Goal: Ask a question: Seek information or help from site administrators or community

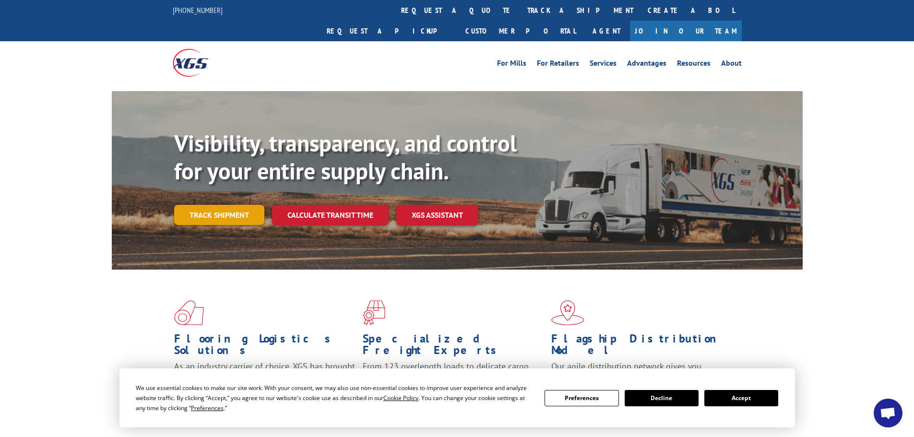
click at [243, 205] on link "Track shipment" at bounding box center [219, 215] width 90 height 20
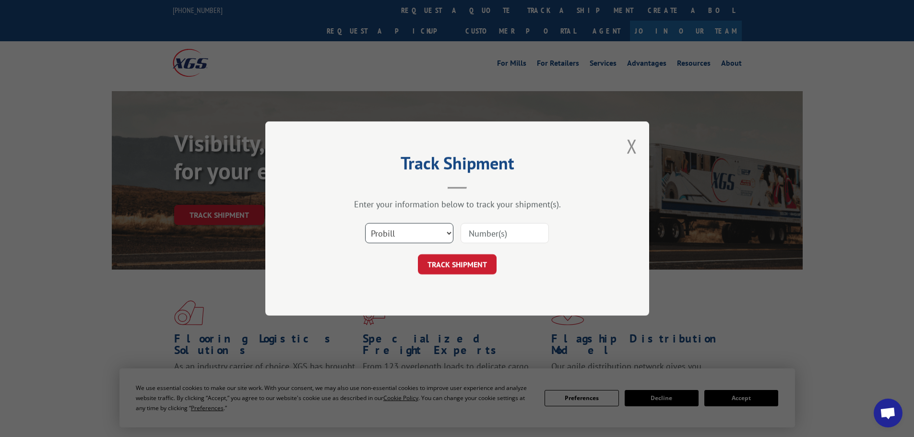
click at [423, 231] on select "Select category... Probill BOL PO" at bounding box center [409, 233] width 88 height 20
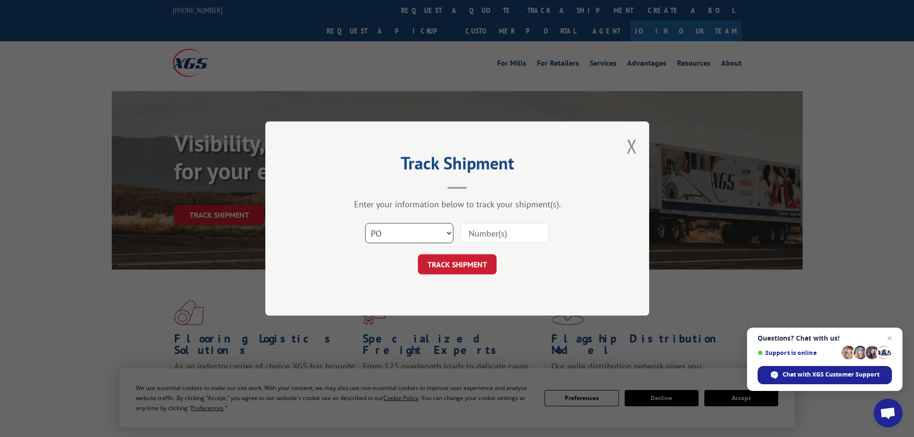
click at [365, 223] on select "Select category... Probill BOL PO" at bounding box center [409, 233] width 88 height 20
click at [484, 234] on input at bounding box center [505, 233] width 88 height 20
click at [403, 238] on select "Select category... Probill BOL PO" at bounding box center [409, 233] width 88 height 20
select select "probill"
click at [365, 223] on select "Select category... Probill BOL PO" at bounding box center [409, 233] width 88 height 20
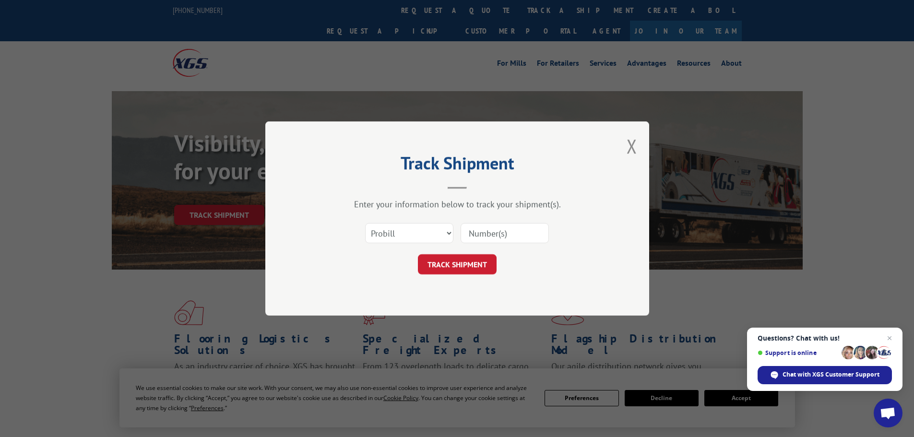
click at [476, 234] on input at bounding box center [505, 233] width 88 height 20
type input "17517350"
click button "TRACK SHIPMENT" at bounding box center [457, 264] width 79 height 20
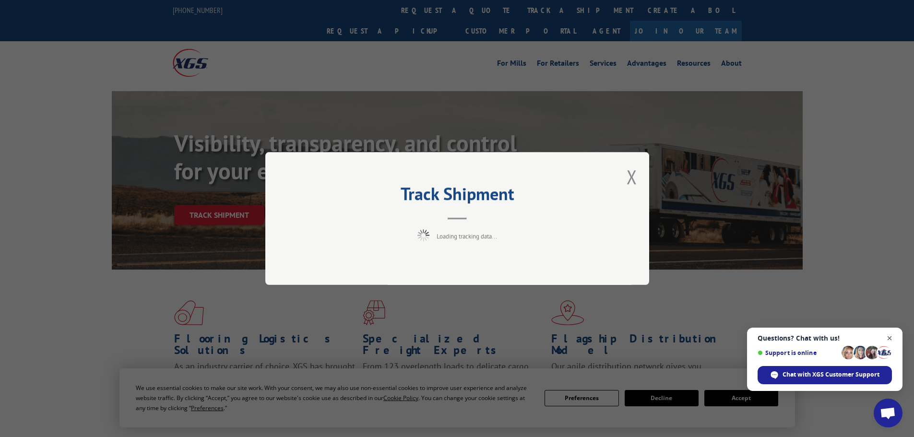
click at [894, 334] on span "Close chat" at bounding box center [890, 338] width 12 height 12
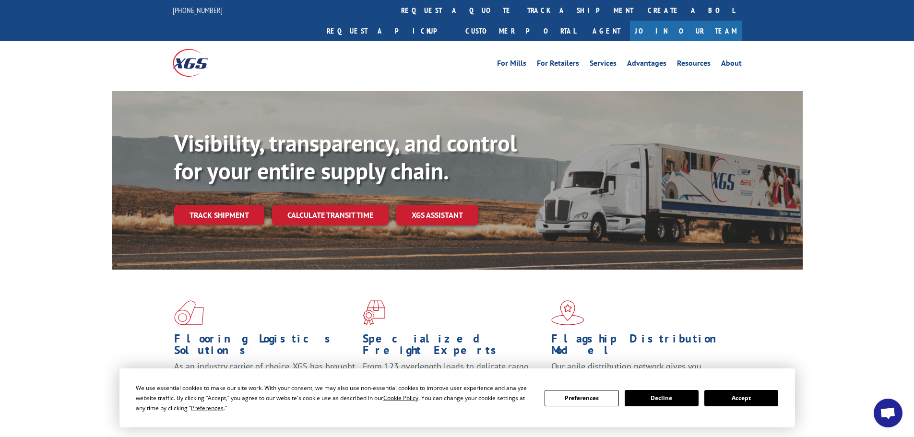
click at [746, 400] on button "Accept" at bounding box center [741, 398] width 74 height 16
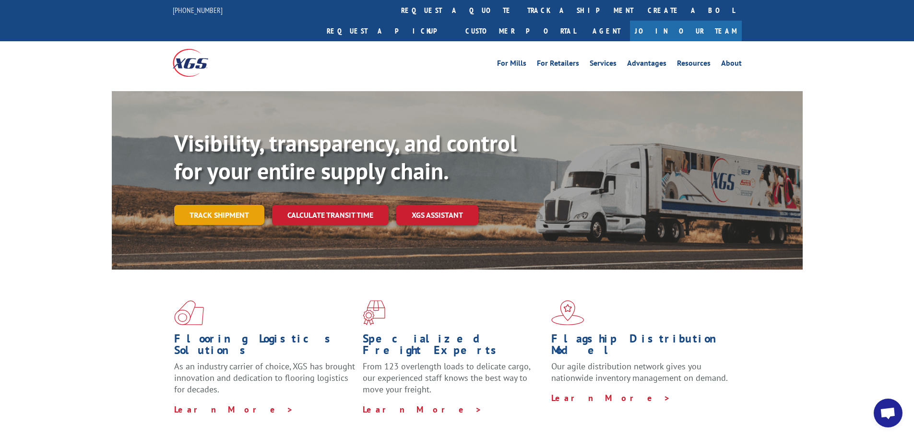
click at [214, 205] on link "Track shipment" at bounding box center [219, 215] width 90 height 20
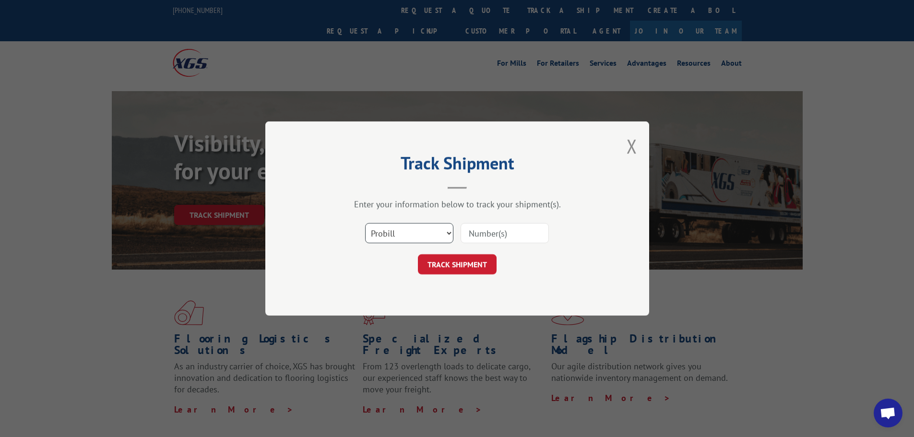
click at [412, 231] on select "Select category... Probill BOL PO" at bounding box center [409, 233] width 88 height 20
select select "po"
click at [365, 223] on select "Select category... Probill BOL PO" at bounding box center [409, 233] width 88 height 20
drag, startPoint x: 477, startPoint y: 226, endPoint x: 478, endPoint y: 235, distance: 9.2
click at [478, 234] on input at bounding box center [505, 233] width 88 height 20
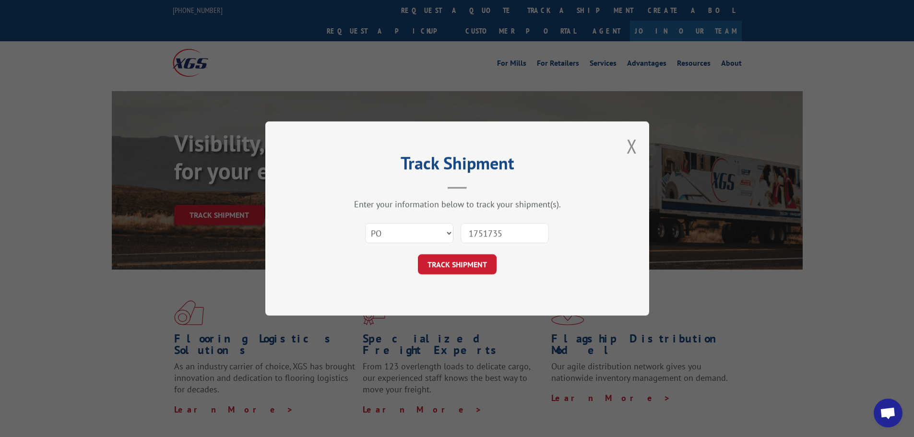
type input "17517350"
click button "TRACK SHIPMENT" at bounding box center [457, 264] width 79 height 20
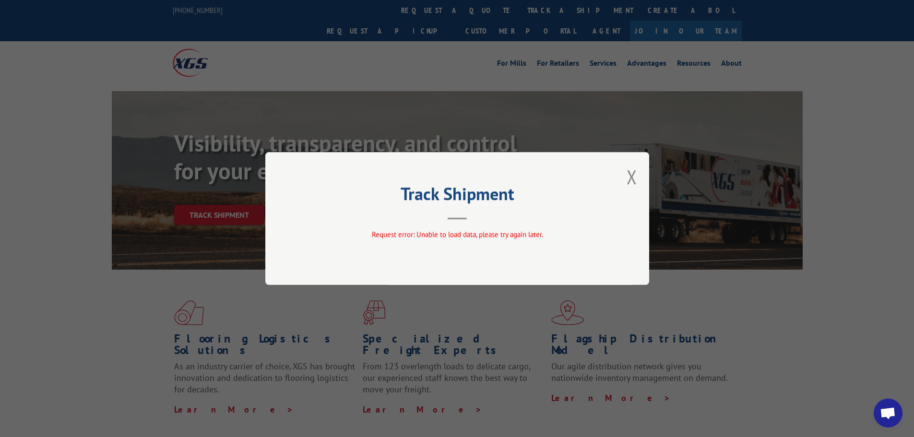
click at [622, 178] on div "Track Shipment Request error: Unable to load data, please try again later." at bounding box center [457, 218] width 384 height 133
click at [628, 177] on button "Close modal" at bounding box center [632, 176] width 11 height 25
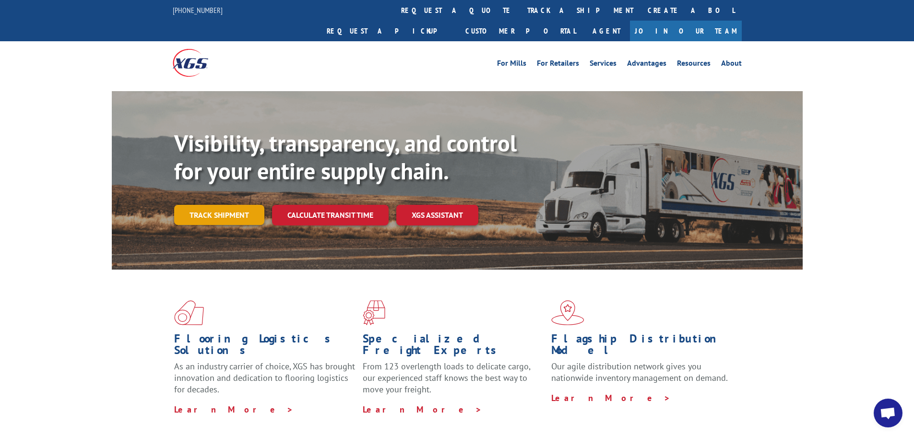
click at [198, 205] on link "Track shipment" at bounding box center [219, 215] width 90 height 20
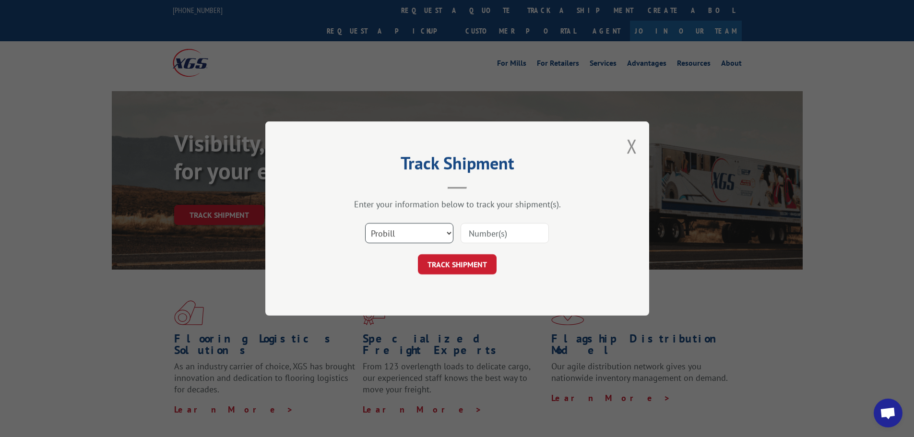
click at [443, 231] on select "Select category... Probill BOL PO" at bounding box center [409, 233] width 88 height 20
select select "bol"
click at [365, 223] on select "Select category... Probill BOL PO" at bounding box center [409, 233] width 88 height 20
click at [471, 231] on input at bounding box center [505, 233] width 88 height 20
type input "5235653"
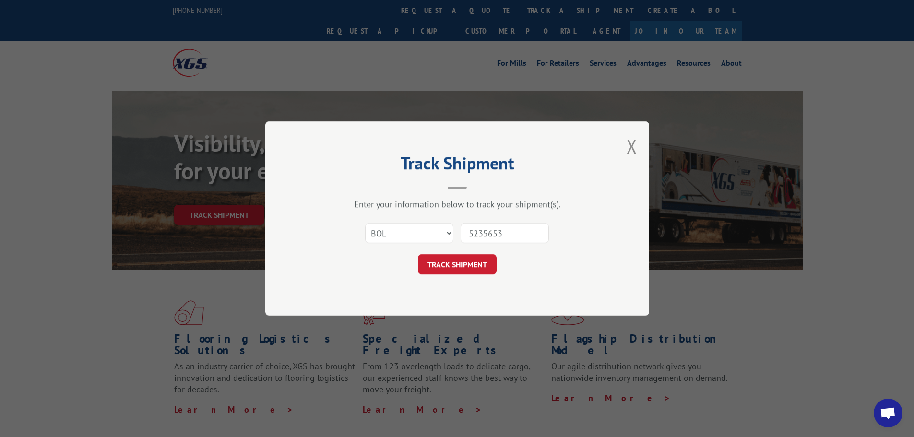
click at [418, 254] on button "TRACK SHIPMENT" at bounding box center [457, 264] width 79 height 20
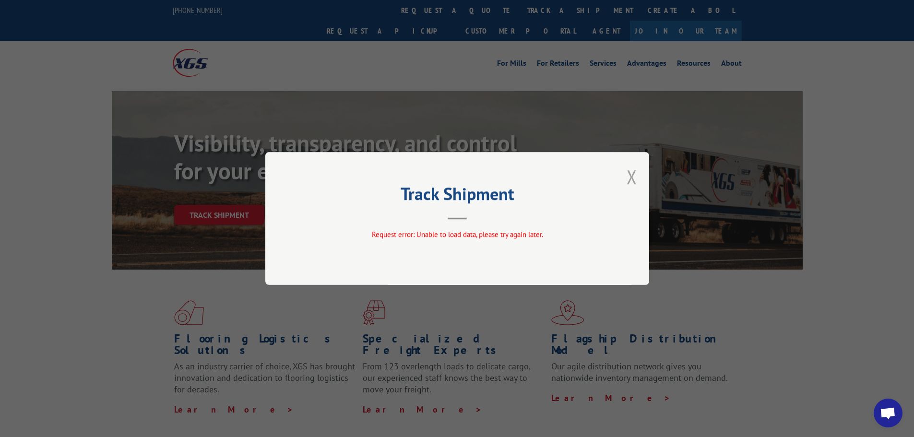
click at [631, 184] on button "Close modal" at bounding box center [632, 176] width 11 height 25
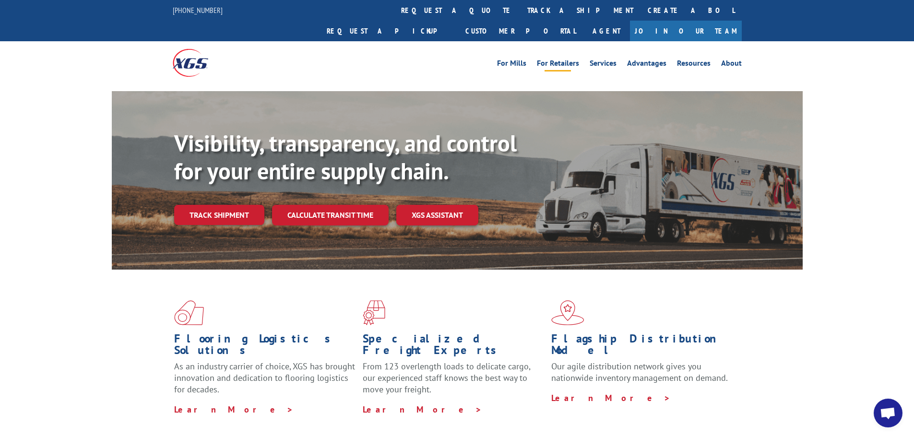
click at [543, 59] on link "For Retailers" at bounding box center [558, 64] width 42 height 11
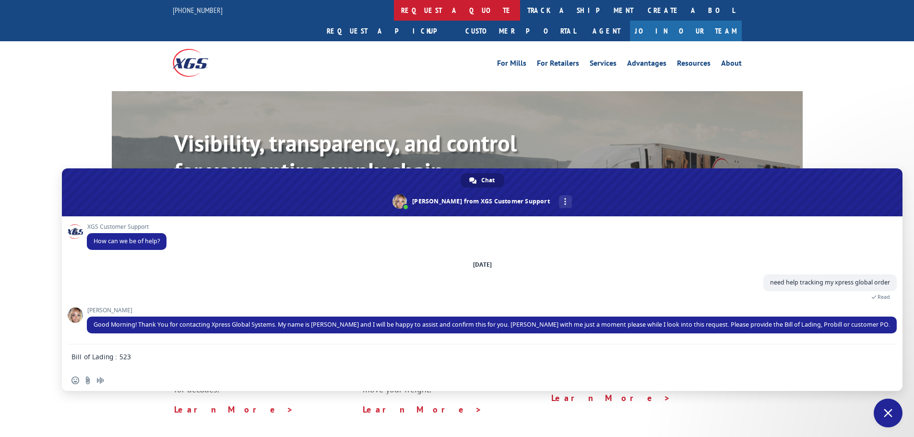
type textarea "Bill of Lading : 5235653"
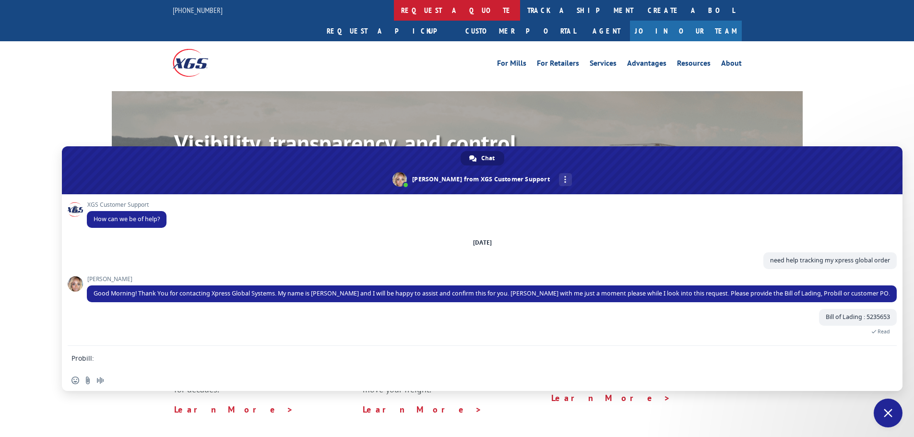
type textarea "Probill: 17517350"
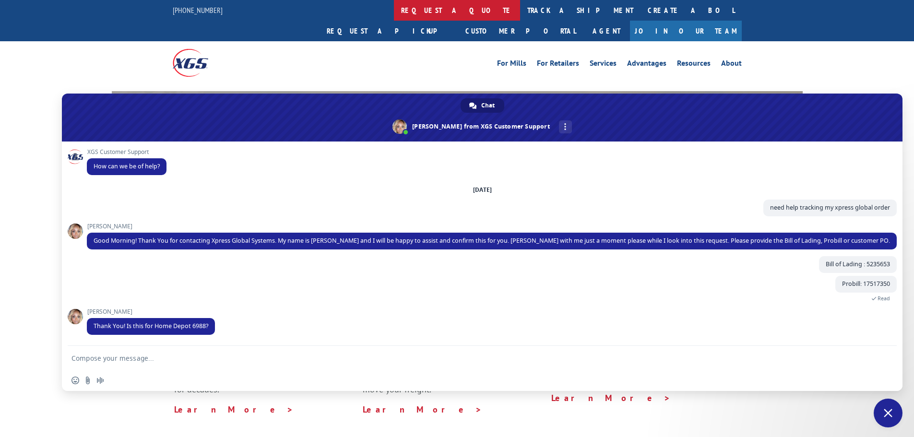
type textarea "I was trying to do so on your system but it would not let me."
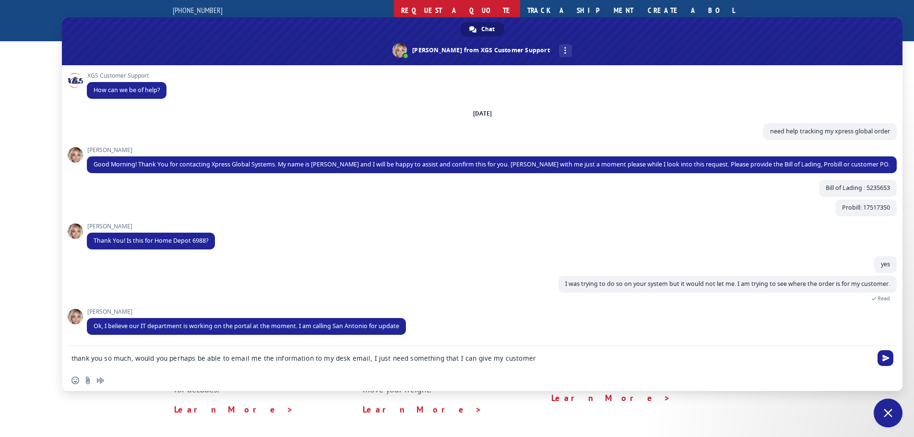
type textarea "thank you so much, would you perhaps be able to email me the information to my …"
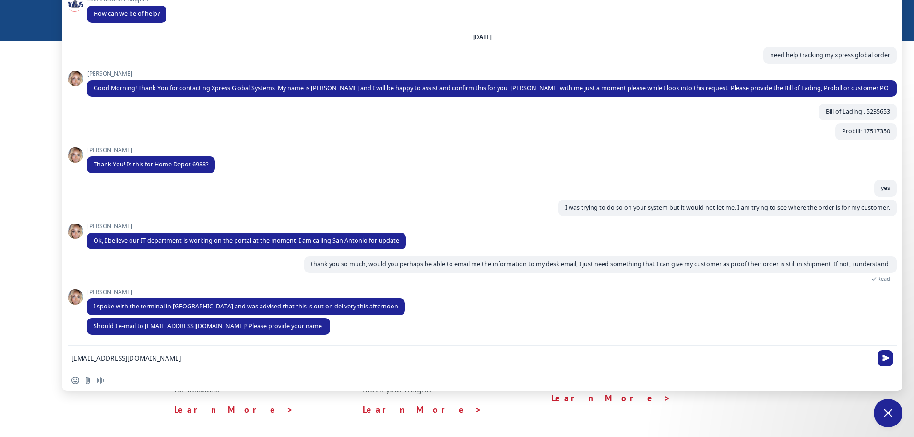
type textarea "prodesk_6988@homedepot.com, if you can emi"
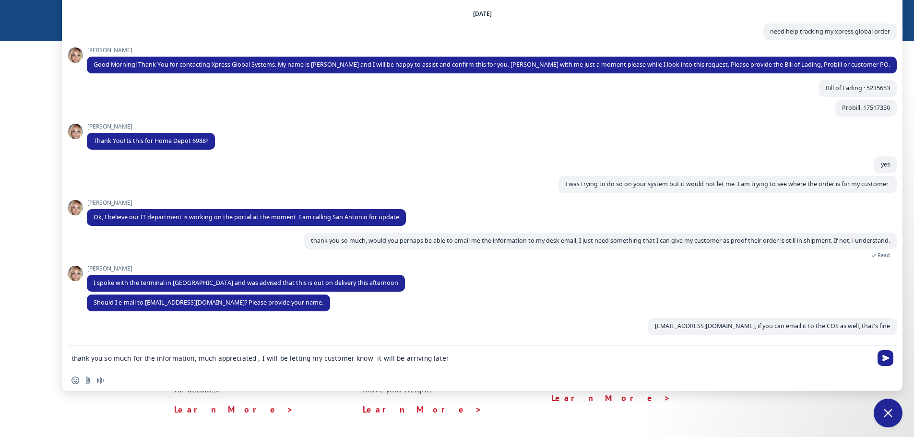
type textarea "thank you so much for the information, much appreciated , I will be letting my …"
type textarea "I appreciate your help."
type textarea "this is Coral Venegas"
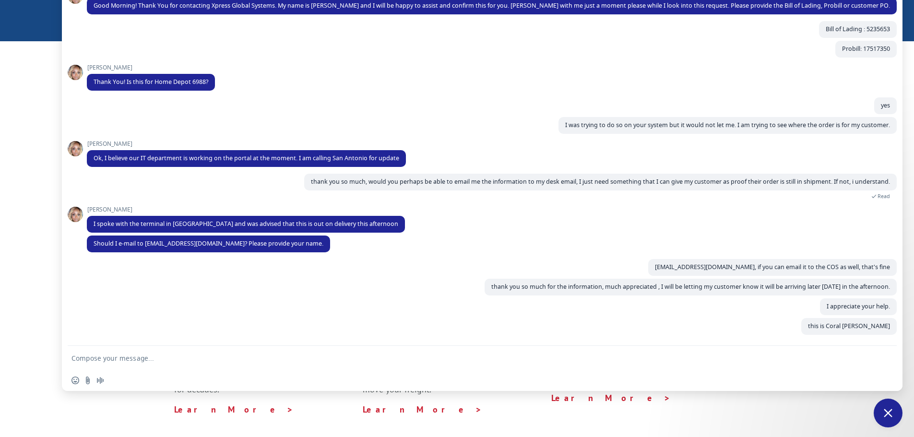
type textarea "I work at the pro desk,"
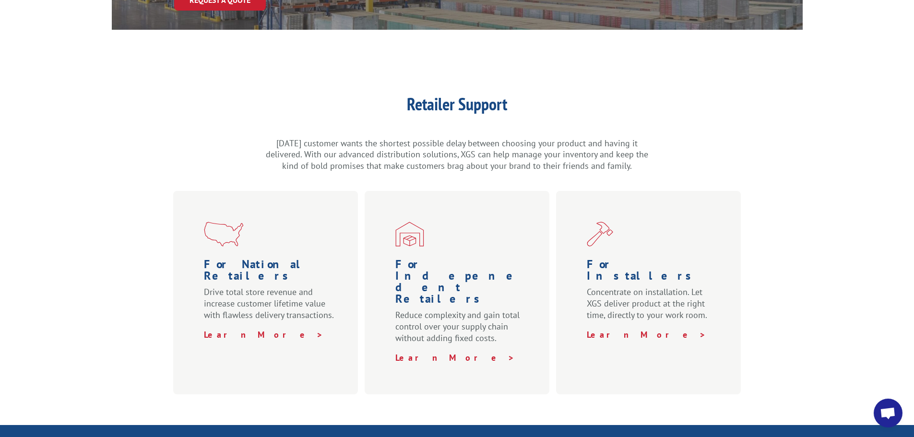
scroll to position [240, 0]
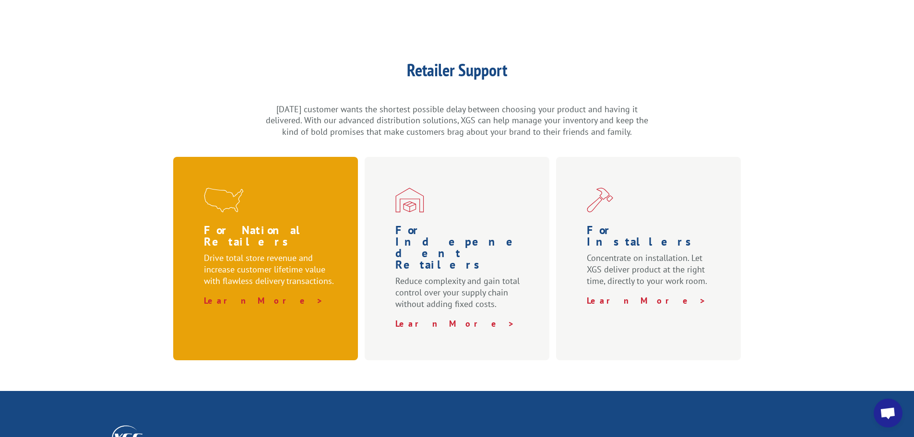
click at [223, 261] on p "Drive total store revenue and increase customer lifetime value with flawless de…" at bounding box center [271, 273] width 135 height 43
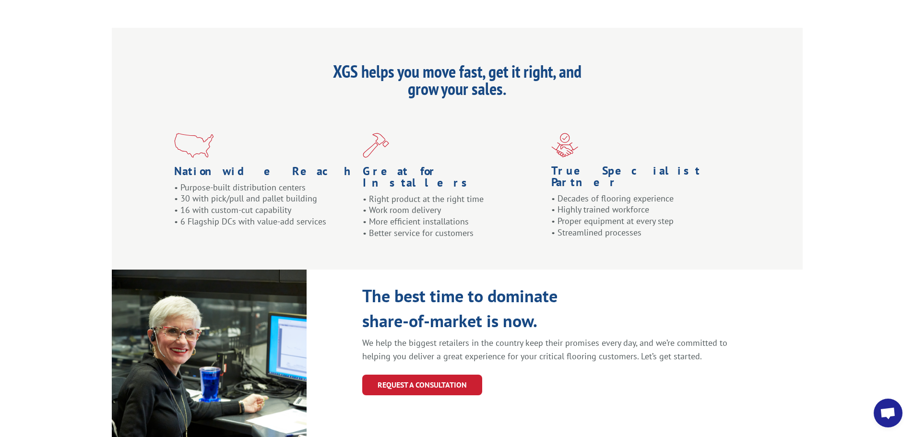
scroll to position [1008, 0]
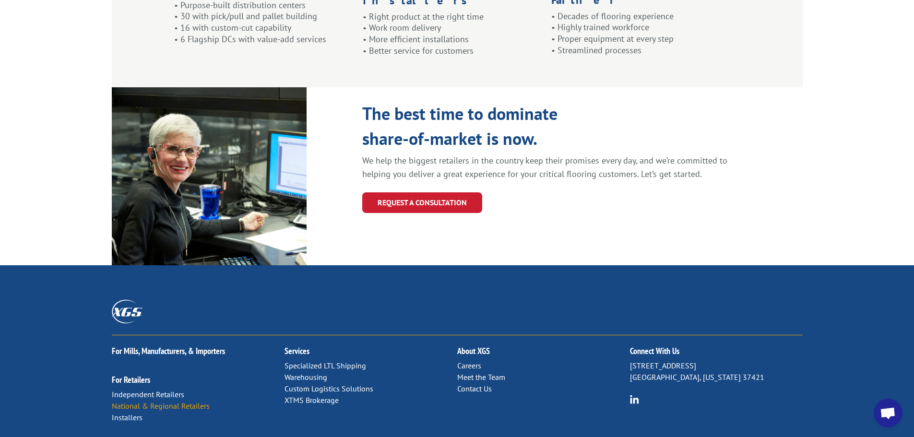
click at [164, 401] on link "National & Regional Retailers" at bounding box center [161, 406] width 98 height 10
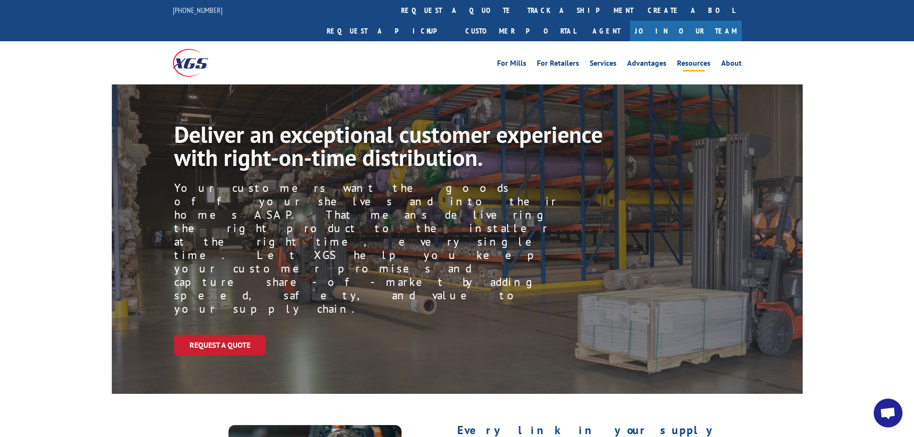
click at [702, 59] on link "Resources" at bounding box center [694, 64] width 34 height 11
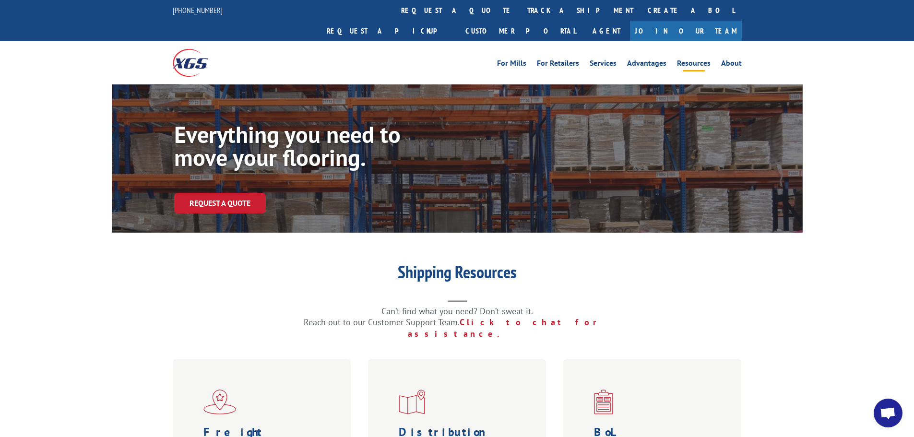
scroll to position [192, 0]
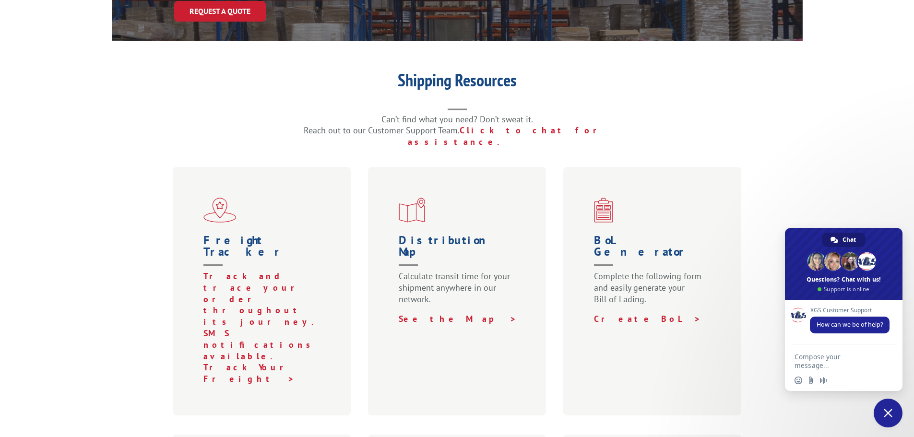
type textarea "need help tracking my"
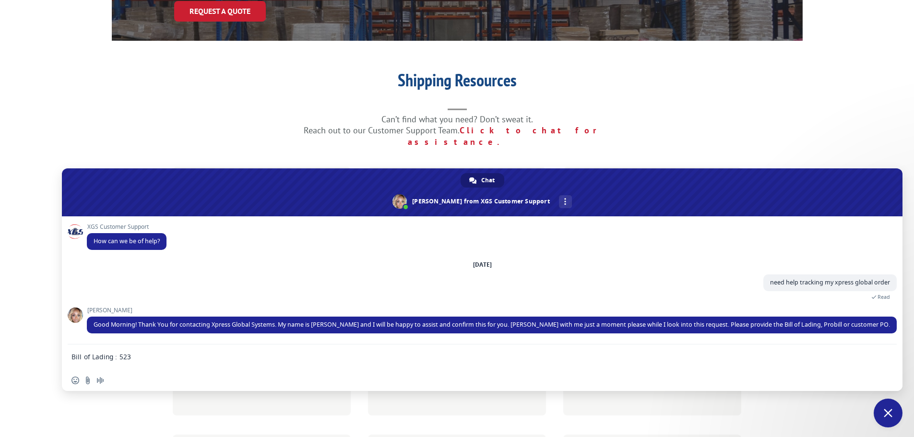
type textarea "Bill of Lading : 5235653"
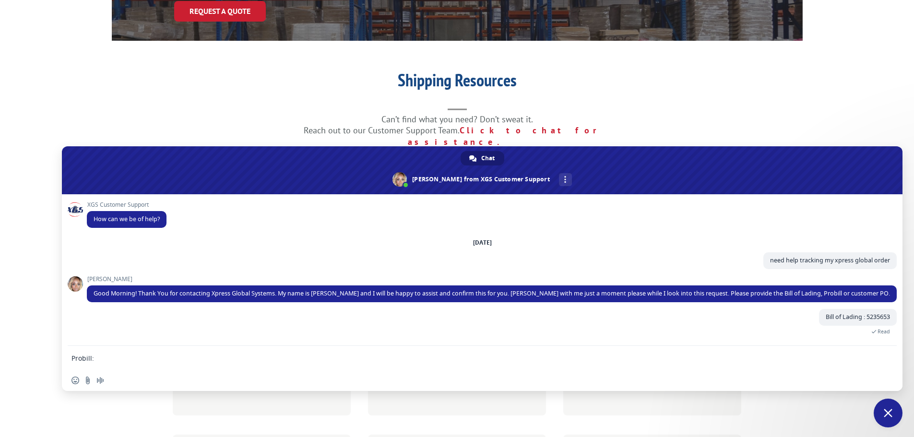
type textarea "Probill: 17517350"
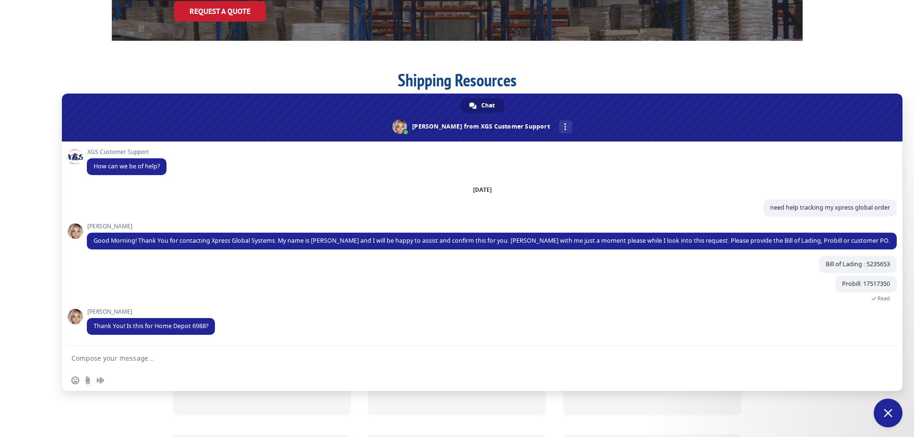
type textarea "I was trying to do so on your system but it would not let me."
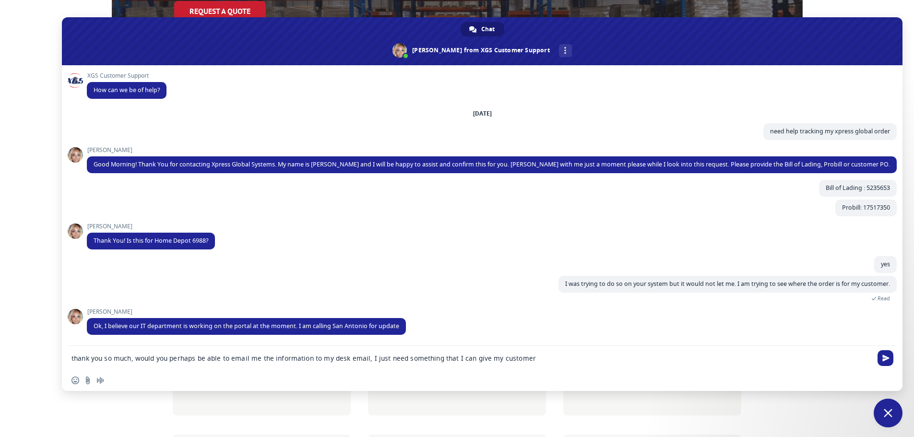
type textarea "thank you so much, would you perhaps be able to email me the information to my …"
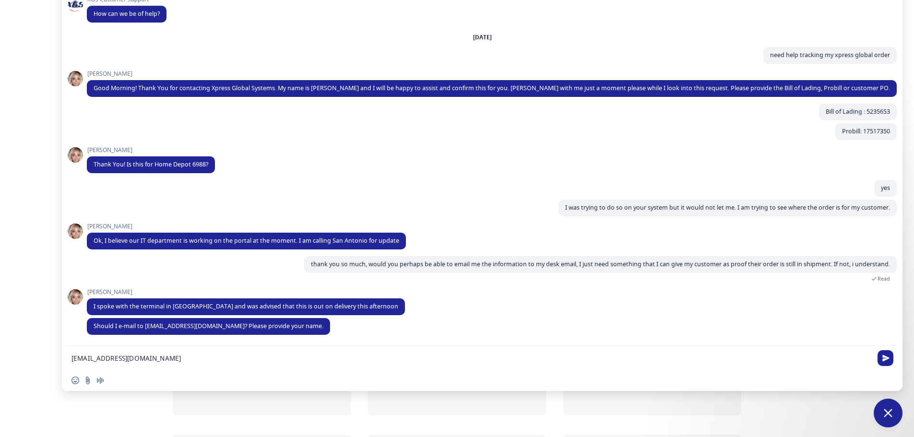
type textarea "[EMAIL_ADDRESS][DOMAIN_NAME], if you can emi"
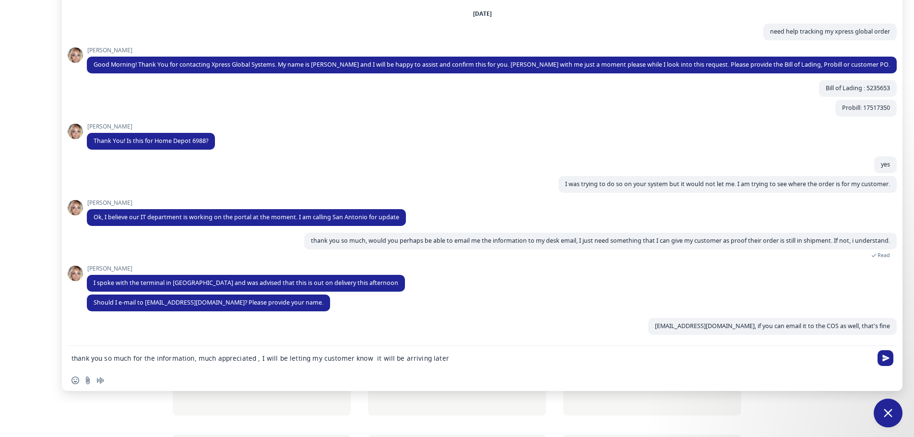
type textarea "thank you so much for the information, much appreciated , I will be letting my …"
type textarea "I appreciate your help."
type textarea "this is Coral [PERSON_NAME]"
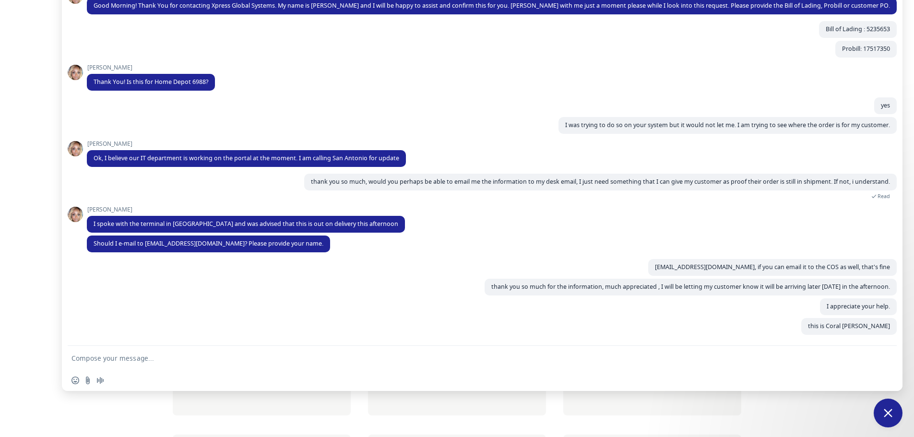
type textarea "I work at the pro desk,"
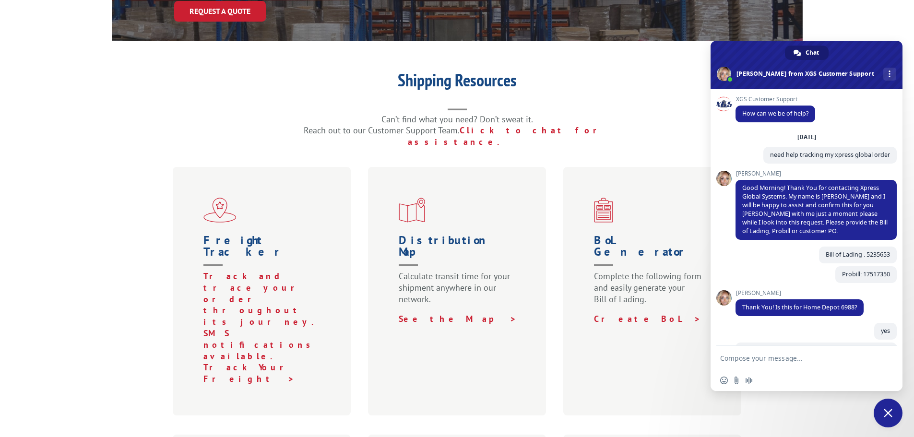
scroll to position [454, 0]
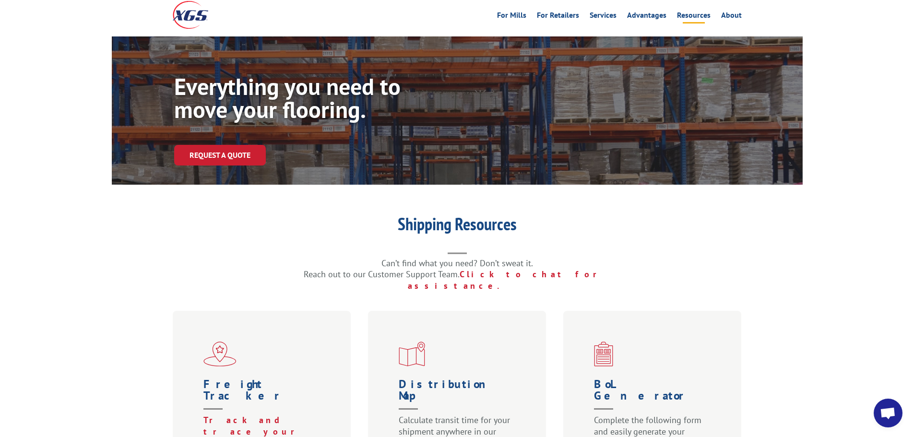
scroll to position [240, 0]
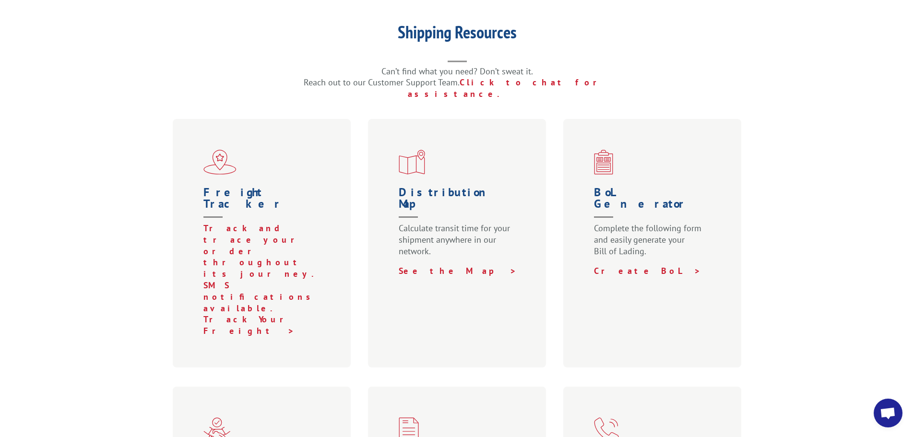
click at [893, 422] on span "Open chat" at bounding box center [888, 413] width 29 height 29
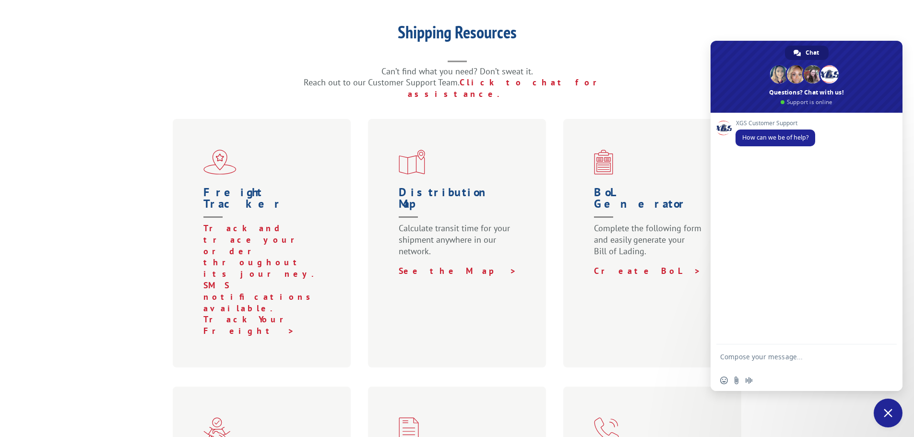
click at [762, 356] on textarea "Compose your message..." at bounding box center [796, 361] width 152 height 17
type textarea "need help tracking my xpress global order"
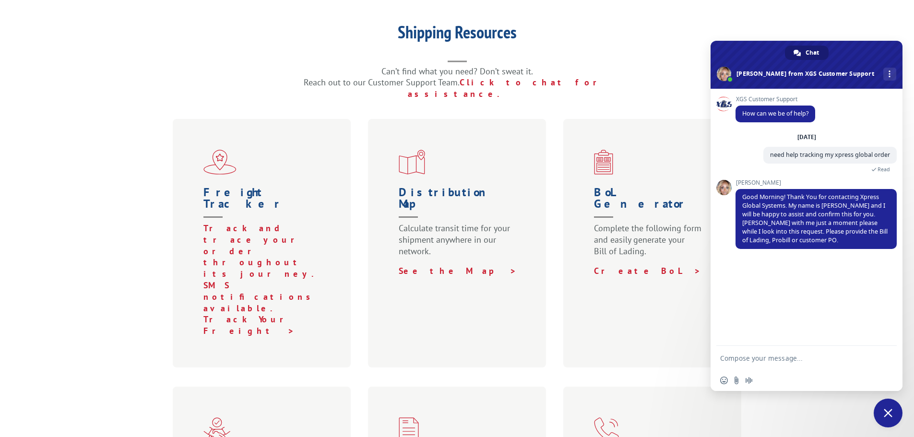
click at [772, 355] on textarea "Compose your message..." at bounding box center [796, 358] width 152 height 9
type textarea "Bill of Lading : 5235653"
click at [878, 361] on span "Send" at bounding box center [886, 358] width 16 height 16
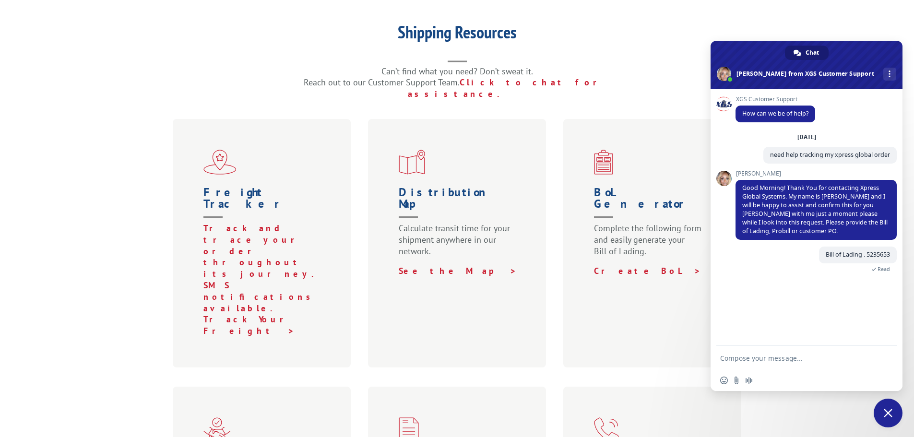
click at [772, 356] on textarea "Compose your message..." at bounding box center [796, 358] width 152 height 9
type textarea "Probill: 17517350"
click at [887, 357] on span "Send" at bounding box center [885, 358] width 7 height 7
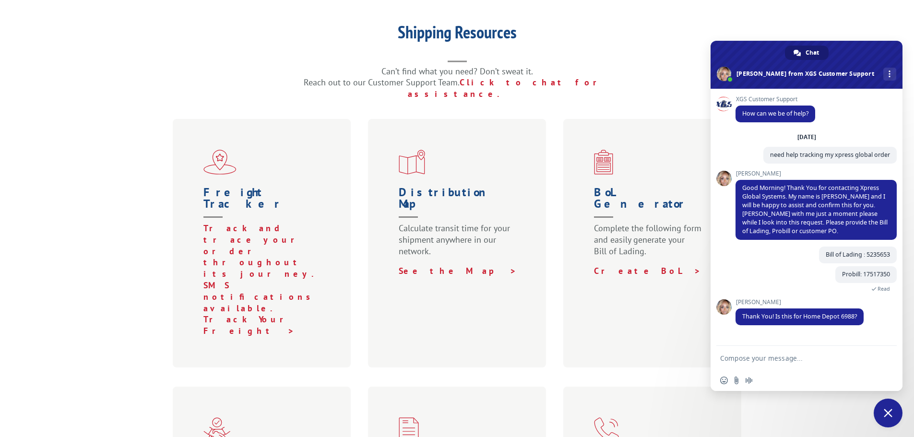
click at [804, 356] on textarea "Compose your message..." at bounding box center [796, 358] width 152 height 9
click at [884, 358] on span "Send" at bounding box center [885, 358] width 7 height 7
type textarea "yes"
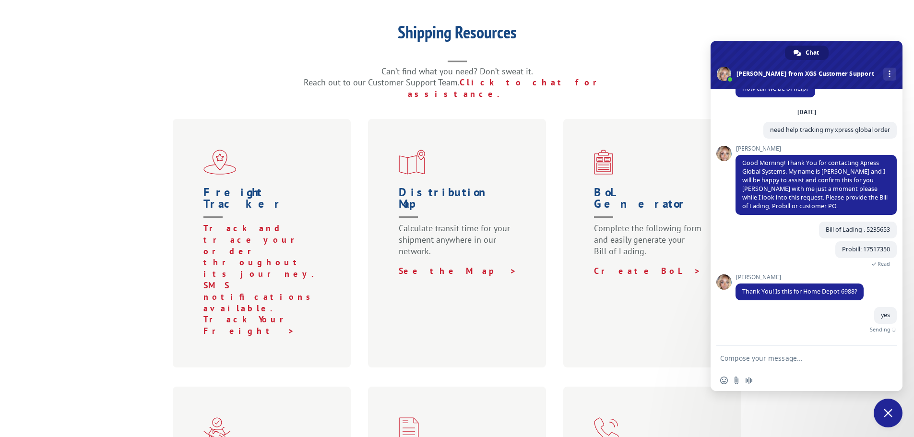
click at [766, 355] on textarea "Compose your message..." at bounding box center [796, 358] width 152 height 9
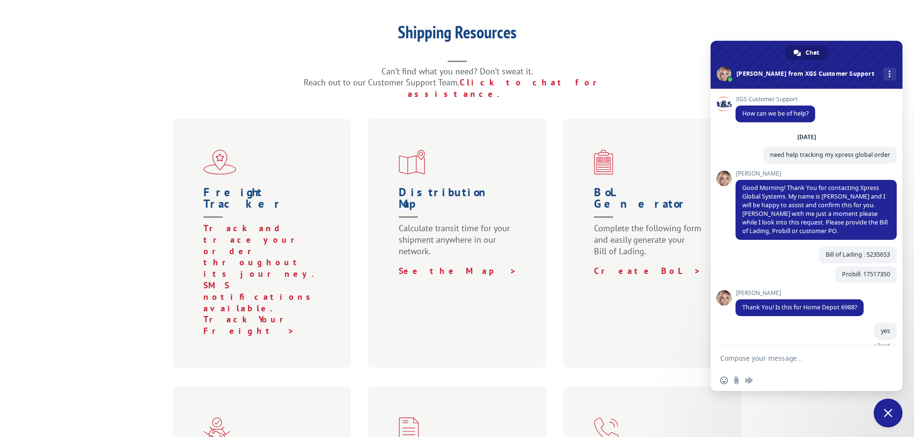
scroll to position [14, 0]
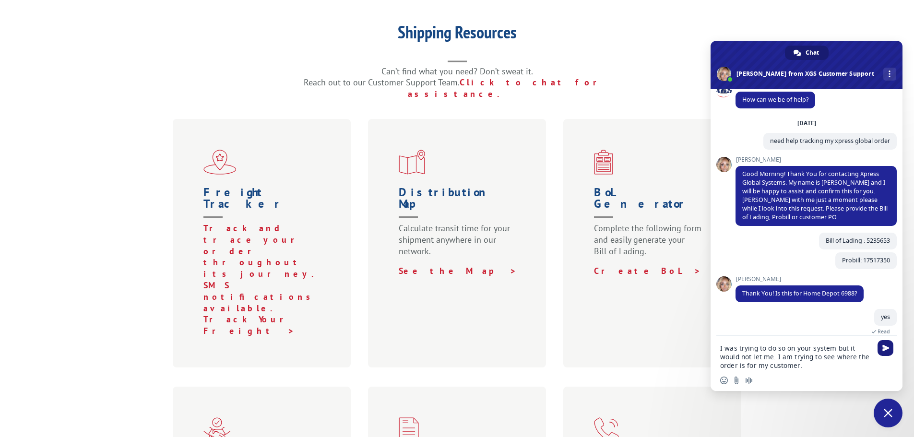
click at [882, 347] on span "Send" at bounding box center [885, 347] width 7 height 7
type textarea "I was trying to do so on your system but it would not let me. I am trying to se…"
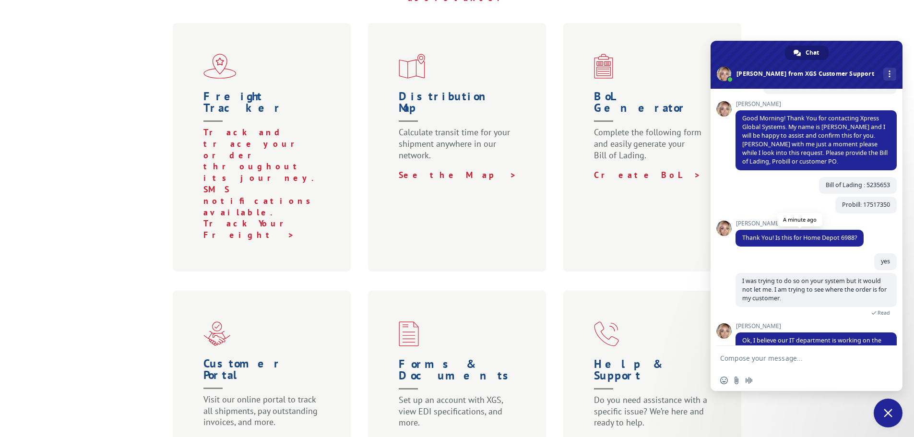
scroll to position [101, 0]
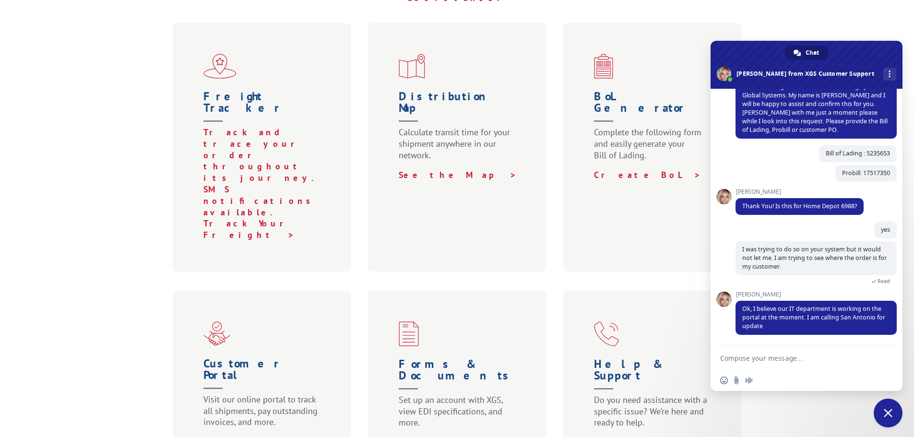
click at [732, 352] on form at bounding box center [796, 359] width 152 height 26
click at [728, 356] on textarea "Compose your message..." at bounding box center [796, 358] width 152 height 9
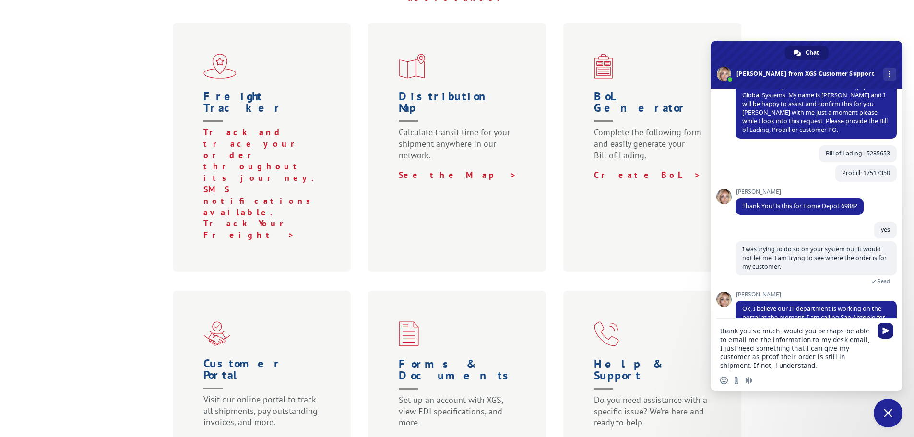
click at [886, 333] on span "Send" at bounding box center [885, 330] width 7 height 7
type textarea "thank you so much, would you perhaps be able to email me the information to my …"
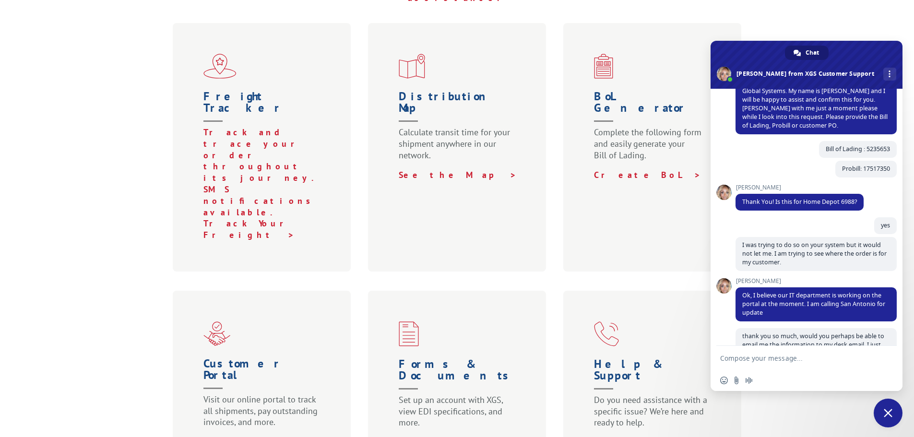
scroll to position [229, 0]
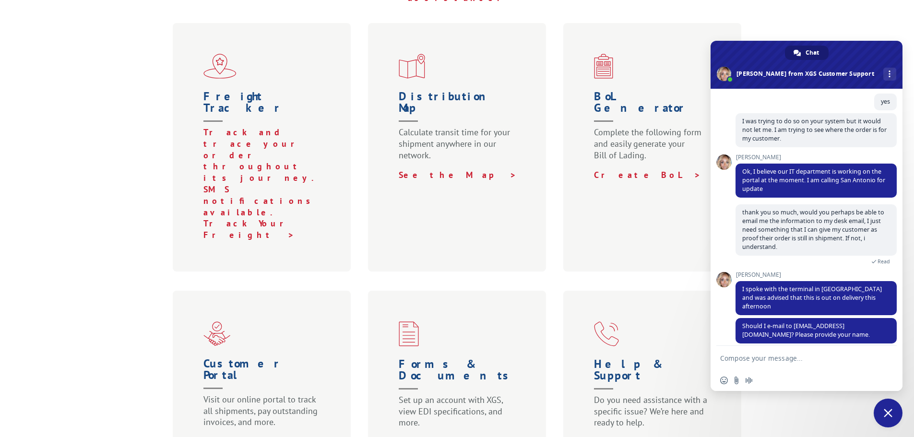
click at [766, 363] on form at bounding box center [796, 359] width 152 height 26
click at [770, 359] on textarea "Compose your message..." at bounding box center [796, 358] width 152 height 9
type textarea "[EMAIL_ADDRESS][DOMAIN_NAME], if you can email it to the COS as well, that's fi…"
click at [882, 354] on span "Send" at bounding box center [885, 356] width 7 height 7
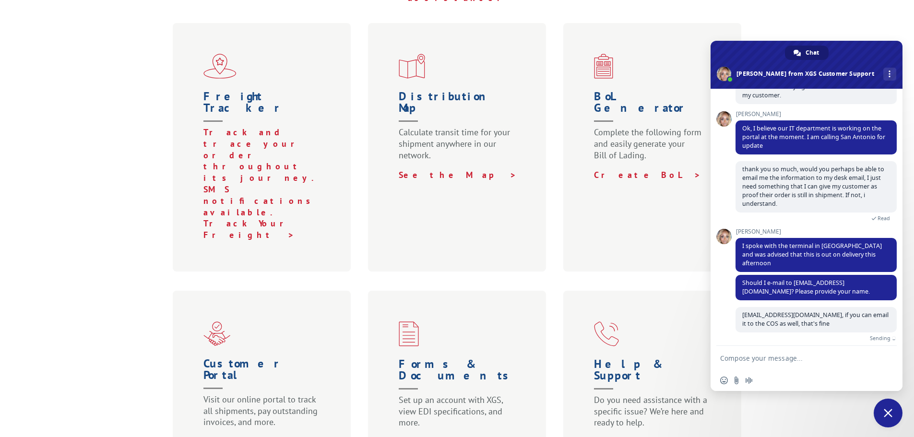
scroll to position [261, 0]
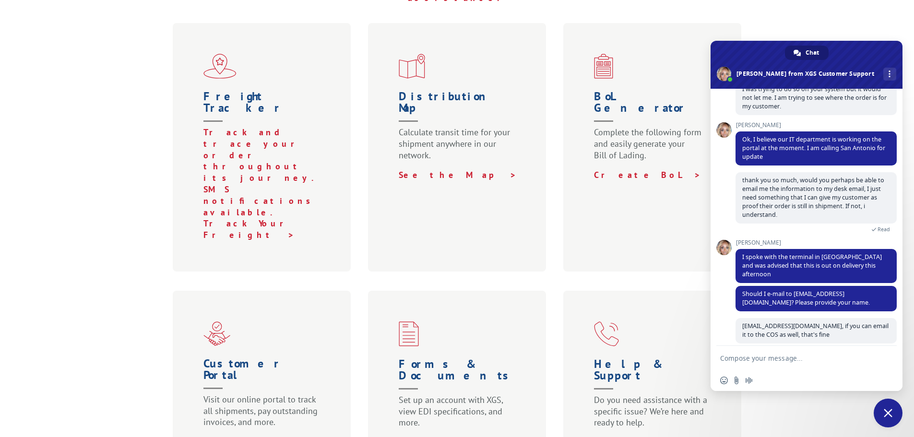
click at [773, 358] on textarea "Compose your message..." at bounding box center [796, 358] width 152 height 9
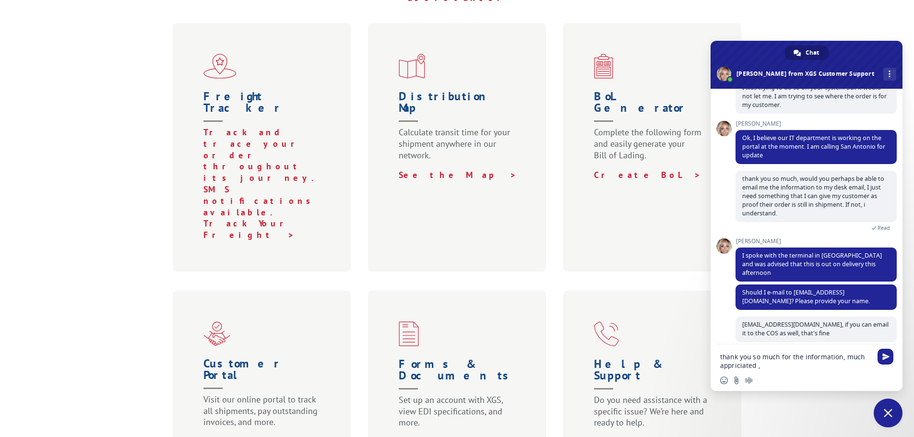
click at [745, 364] on textarea "thank you so much for the information, much appriciated ," at bounding box center [796, 361] width 152 height 17
click at [773, 366] on textarea "thank you so much for the information, much appreciated ," at bounding box center [796, 361] width 152 height 17
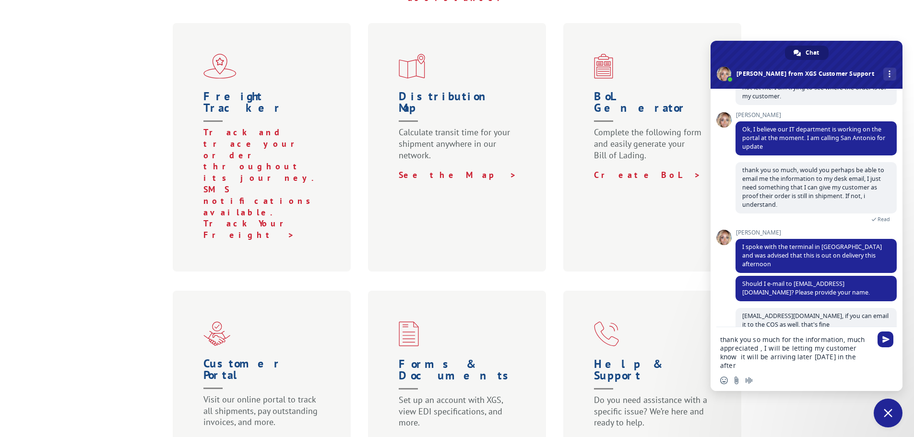
scroll to position [273, 0]
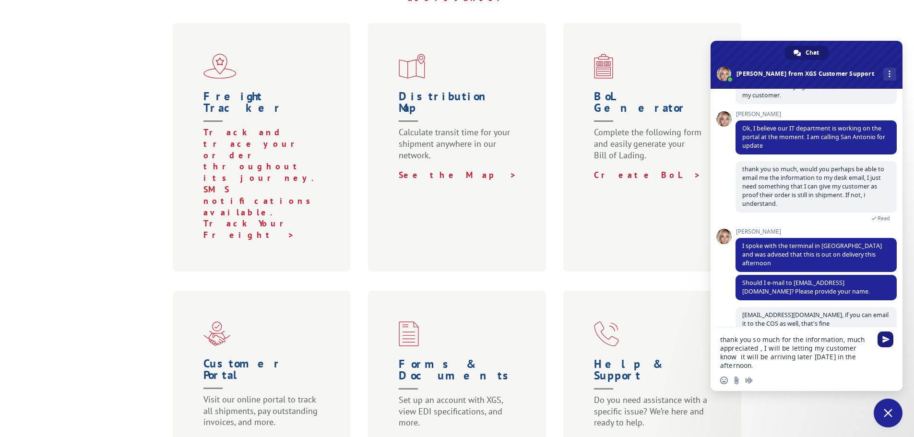
click at [884, 339] on span "Send" at bounding box center [885, 339] width 7 height 7
type textarea "thank you so much for the information, much appreciated , I will be letting my …"
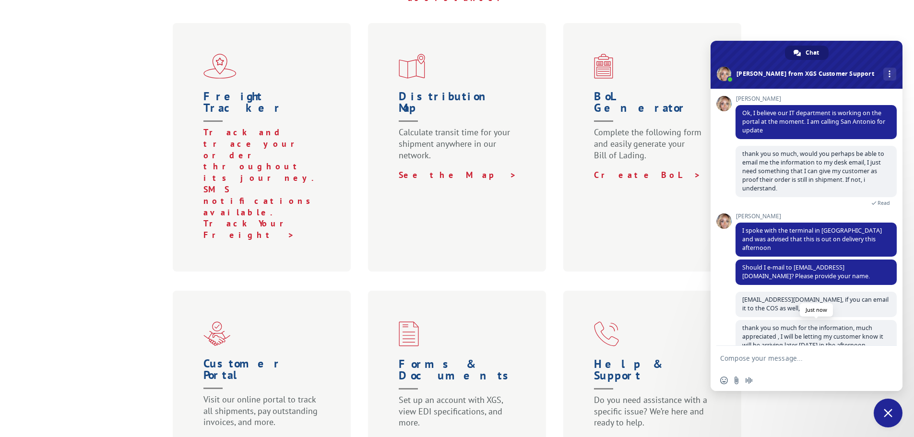
scroll to position [298, 0]
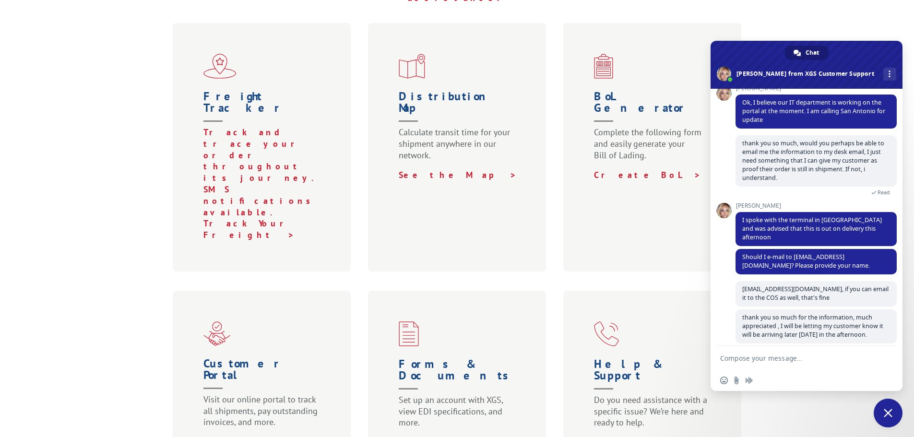
click at [777, 354] on textarea "Compose your message..." at bounding box center [796, 358] width 152 height 9
click at [886, 355] on span "Send" at bounding box center [885, 358] width 7 height 7
type textarea "I appreciate your help."
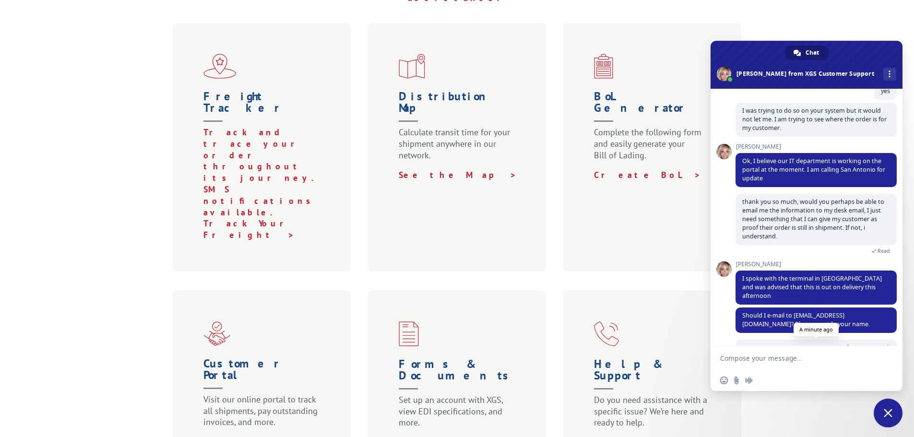
scroll to position [318, 0]
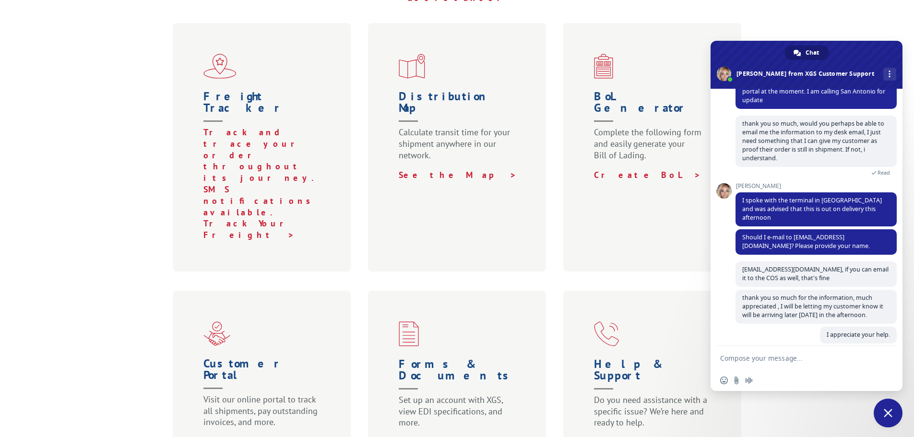
click at [775, 357] on textarea "Compose your message..." at bounding box center [796, 358] width 152 height 9
click at [887, 355] on span "Send" at bounding box center [885, 358] width 7 height 7
type textarea "this is Coral [PERSON_NAME]"
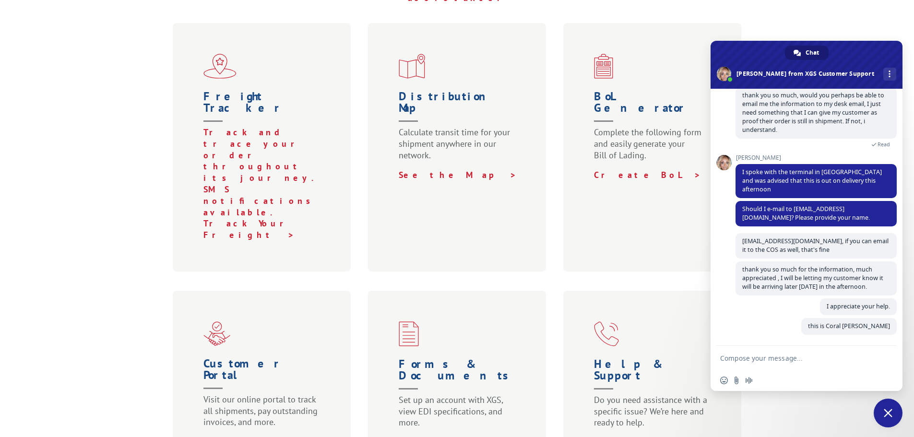
scroll to position [338, 0]
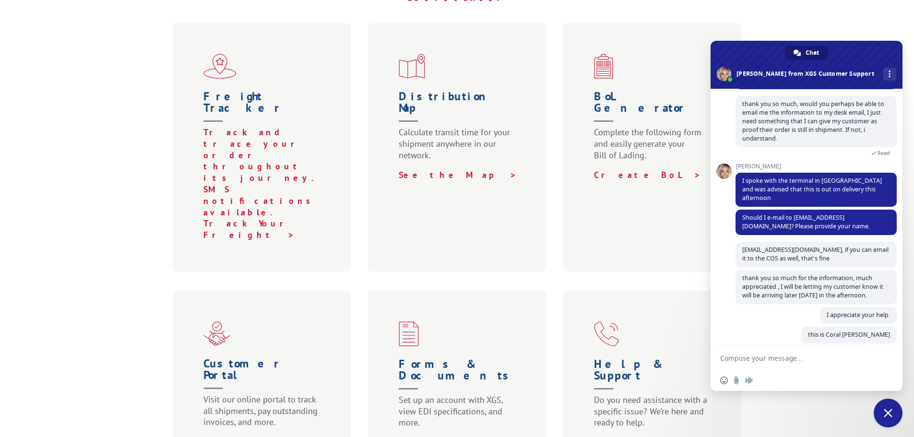
click at [737, 358] on textarea "Compose your message..." at bounding box center [796, 358] width 152 height 9
type textarea "I work at the pro desk"
click at [886, 357] on span "Send" at bounding box center [885, 358] width 7 height 7
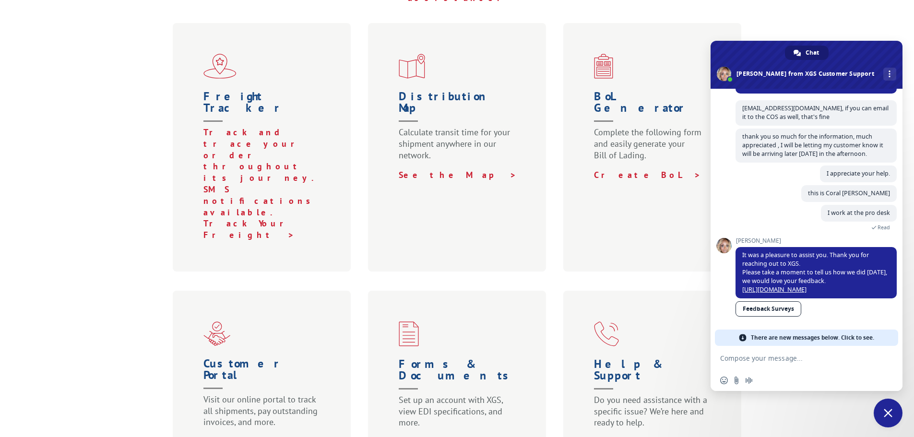
scroll to position [454, 0]
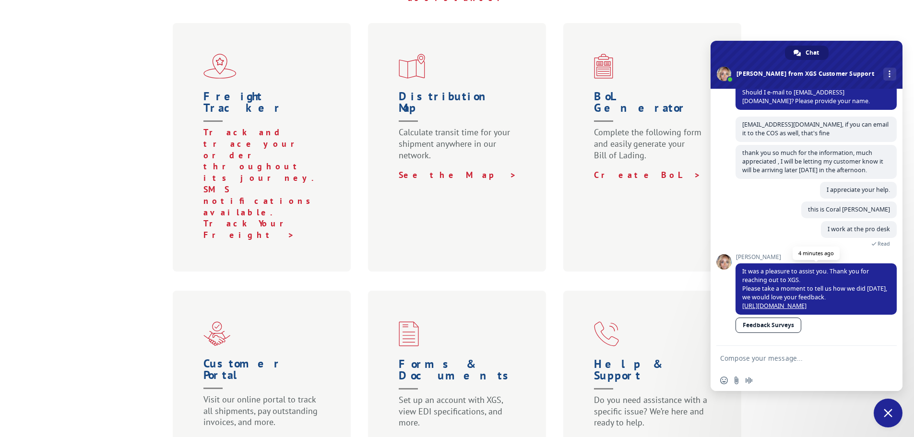
click at [805, 302] on link "[URL][DOMAIN_NAME]" at bounding box center [774, 306] width 64 height 8
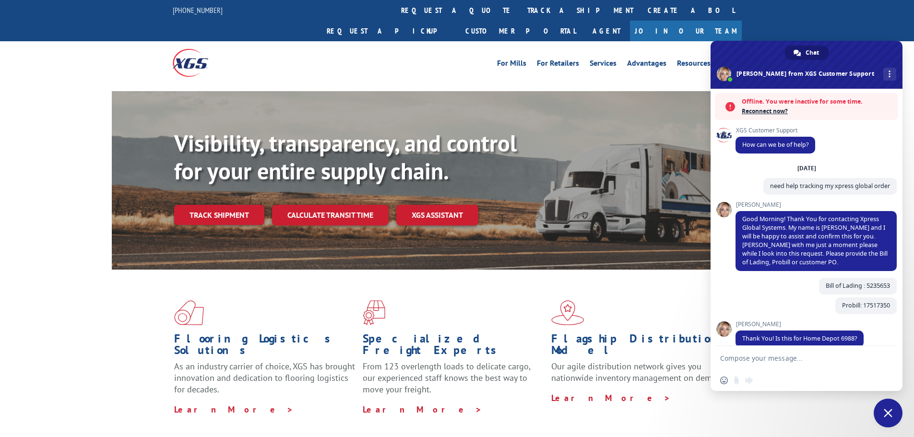
scroll to position [454, 0]
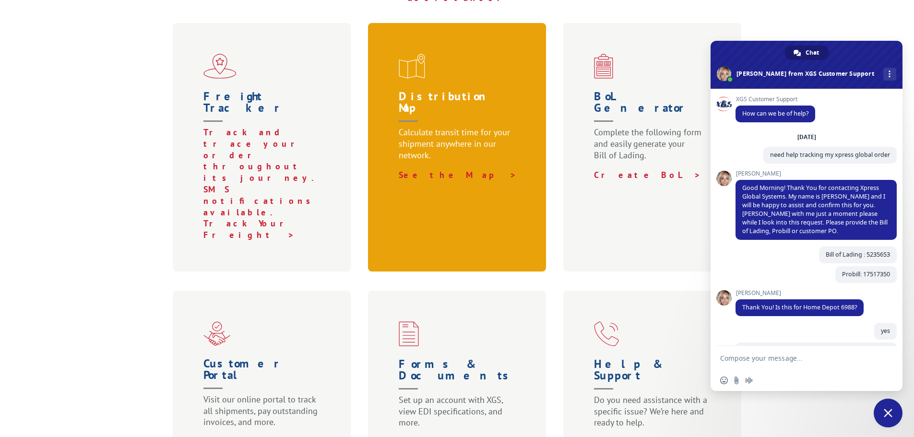
scroll to position [454, 0]
